Goal: Navigation & Orientation: Go to known website

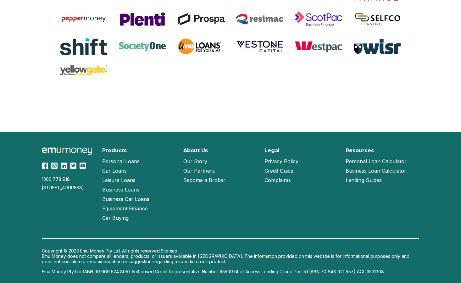
scroll to position [1333, 0]
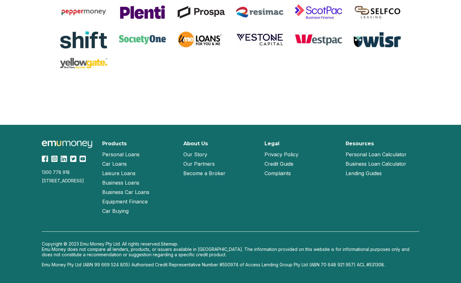
click at [213, 173] on link "Become a Broker" at bounding box center [204, 173] width 42 height 9
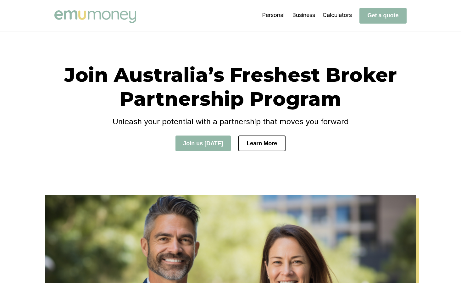
click at [419, 86] on div "Join Australia’s Freshest Broker Partnership Program Unleash your potential wit…" at bounding box center [230, 113] width 377 height 101
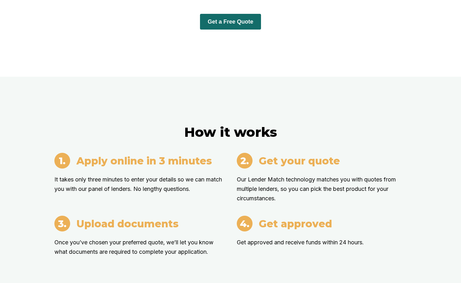
scroll to position [503, 0]
